Goal: Transaction & Acquisition: Purchase product/service

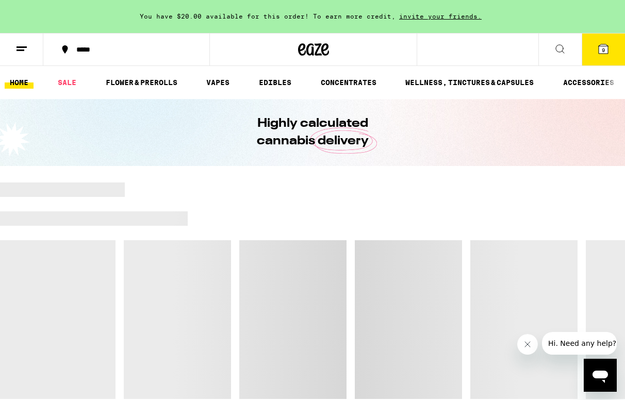
click at [71, 46] on div "*****" at bounding box center [132, 49] width 123 height 7
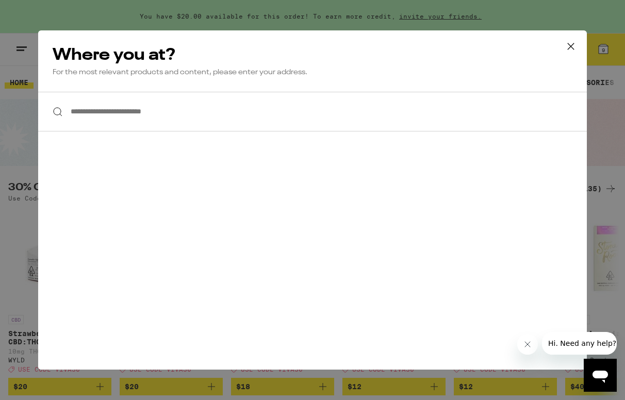
click at [156, 105] on input "**********" at bounding box center [312, 112] width 549 height 40
